Goal: Information Seeking & Learning: Find specific fact

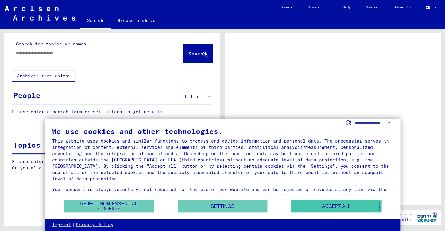
click at [305, 207] on button "Accept all" at bounding box center [337, 206] width 90 height 12
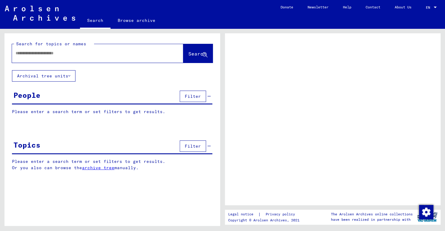
click at [85, 55] on input "text" at bounding box center [92, 53] width 153 height 6
type input "**********"
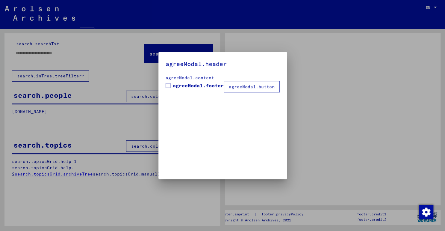
click at [191, 52] on div "agreeModal.header agreeModal.content agreeModal.footer agreeModal.button" at bounding box center [223, 115] width 129 height 127
click at [170, 85] on span at bounding box center [168, 85] width 5 height 5
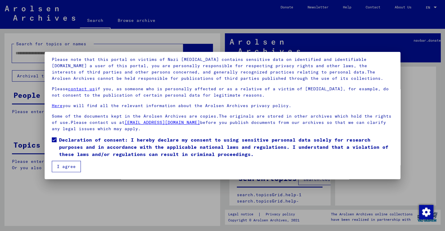
scroll to position [40, 0]
click at [63, 165] on button "I agree" at bounding box center [66, 165] width 29 height 11
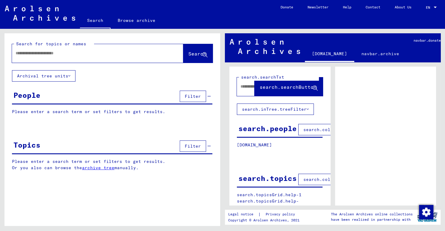
click at [123, 55] on input "text" at bounding box center [92, 53] width 153 height 6
type input "**********"
click at [188, 57] on span "Search" at bounding box center [197, 54] width 19 height 6
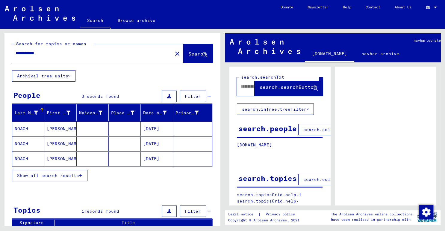
click at [155, 126] on mat-cell "[DATE]" at bounding box center [157, 128] width 32 height 15
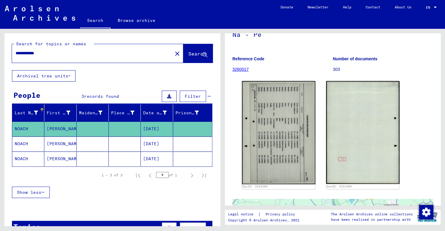
scroll to position [60, 0]
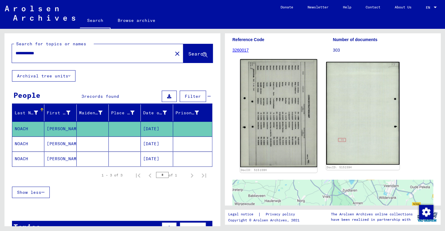
click at [272, 126] on img at bounding box center [278, 113] width 77 height 108
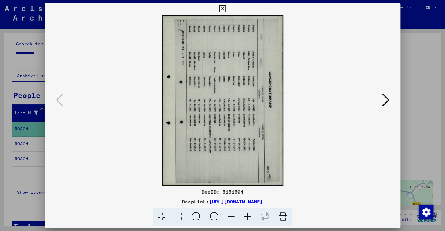
click at [180, 216] on icon at bounding box center [178, 216] width 17 height 18
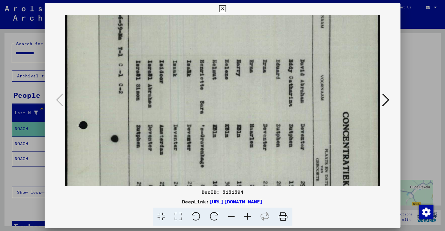
scroll to position [51, 0]
drag, startPoint x: 125, startPoint y: 173, endPoint x: 17, endPoint y: 123, distance: 119.2
click at [17, 123] on div "DocID: 5151594 DeepLink: [URL][DOMAIN_NAME]" at bounding box center [222, 115] width 445 height 231
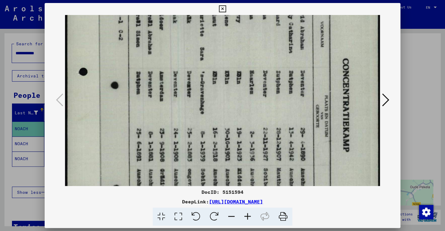
drag, startPoint x: 274, startPoint y: 122, endPoint x: 132, endPoint y: 72, distance: 150.4
click at [132, 72] on img at bounding box center [223, 133] width 316 height 442
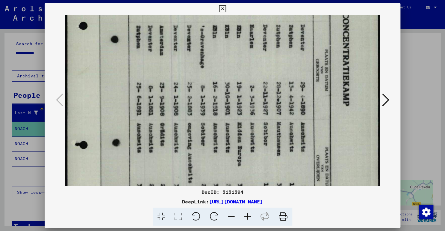
drag, startPoint x: 251, startPoint y: 108, endPoint x: 117, endPoint y: 63, distance: 141.2
click at [118, 62] on img at bounding box center [223, 87] width 316 height 442
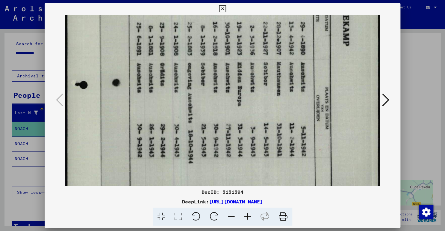
drag, startPoint x: 245, startPoint y: 107, endPoint x: 122, endPoint y: 51, distance: 135.3
click at [124, 48] on img at bounding box center [223, 27] width 316 height 442
click at [223, 7] on icon at bounding box center [222, 8] width 7 height 7
